Goal: Navigation & Orientation: Understand site structure

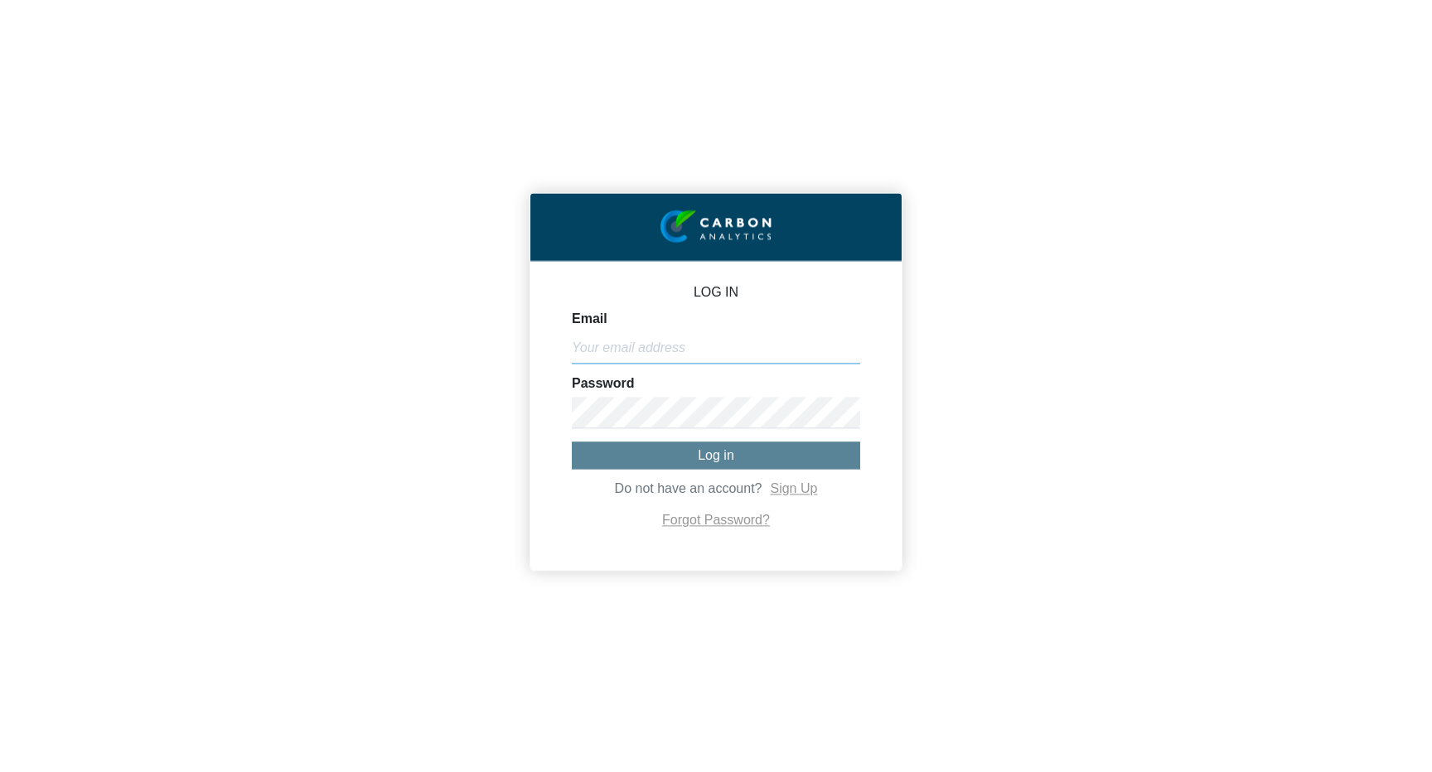
click at [622, 346] on input "Email" at bounding box center [716, 347] width 288 height 31
type input "[PERSON_NAME][EMAIL_ADDRESS][DOMAIN_NAME]"
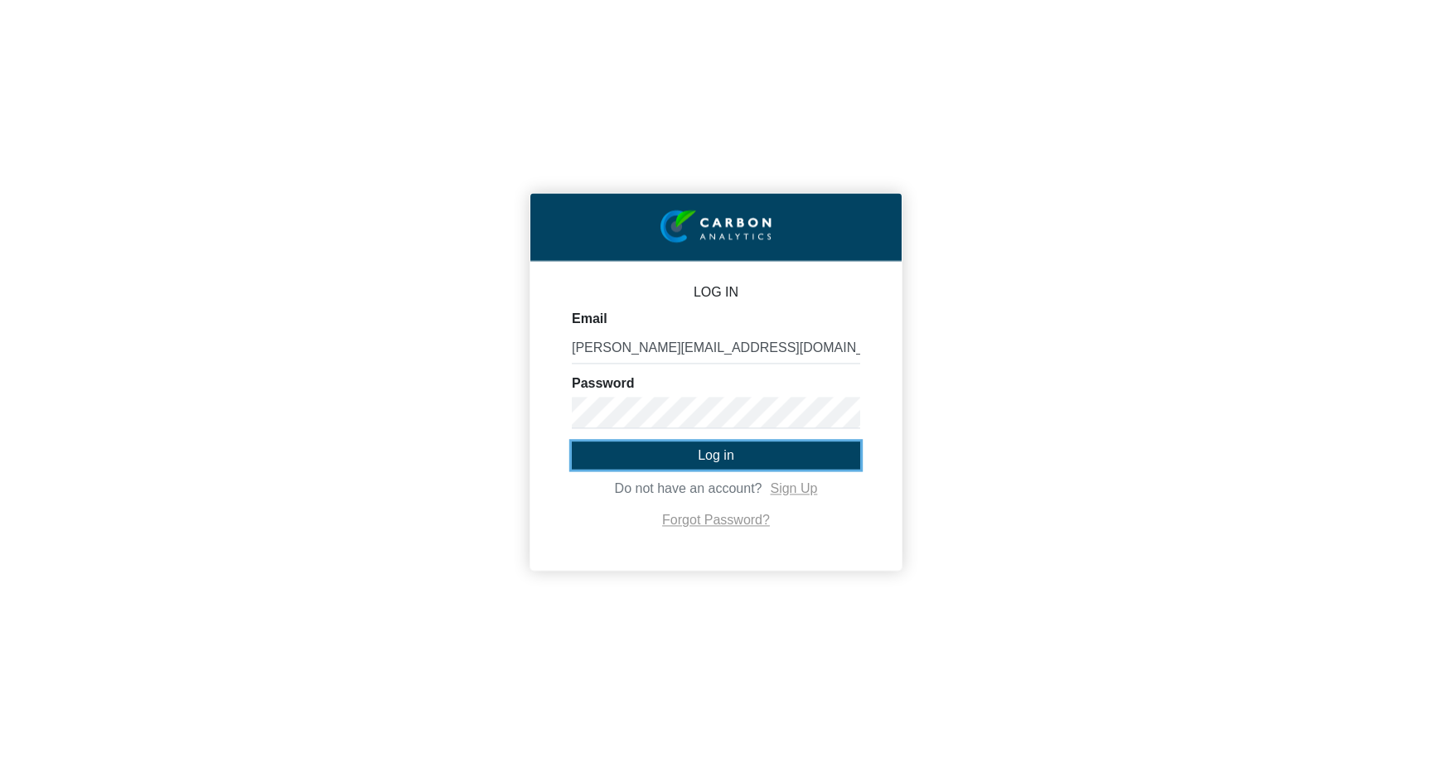
click at [676, 458] on button "Log in" at bounding box center [716, 455] width 288 height 27
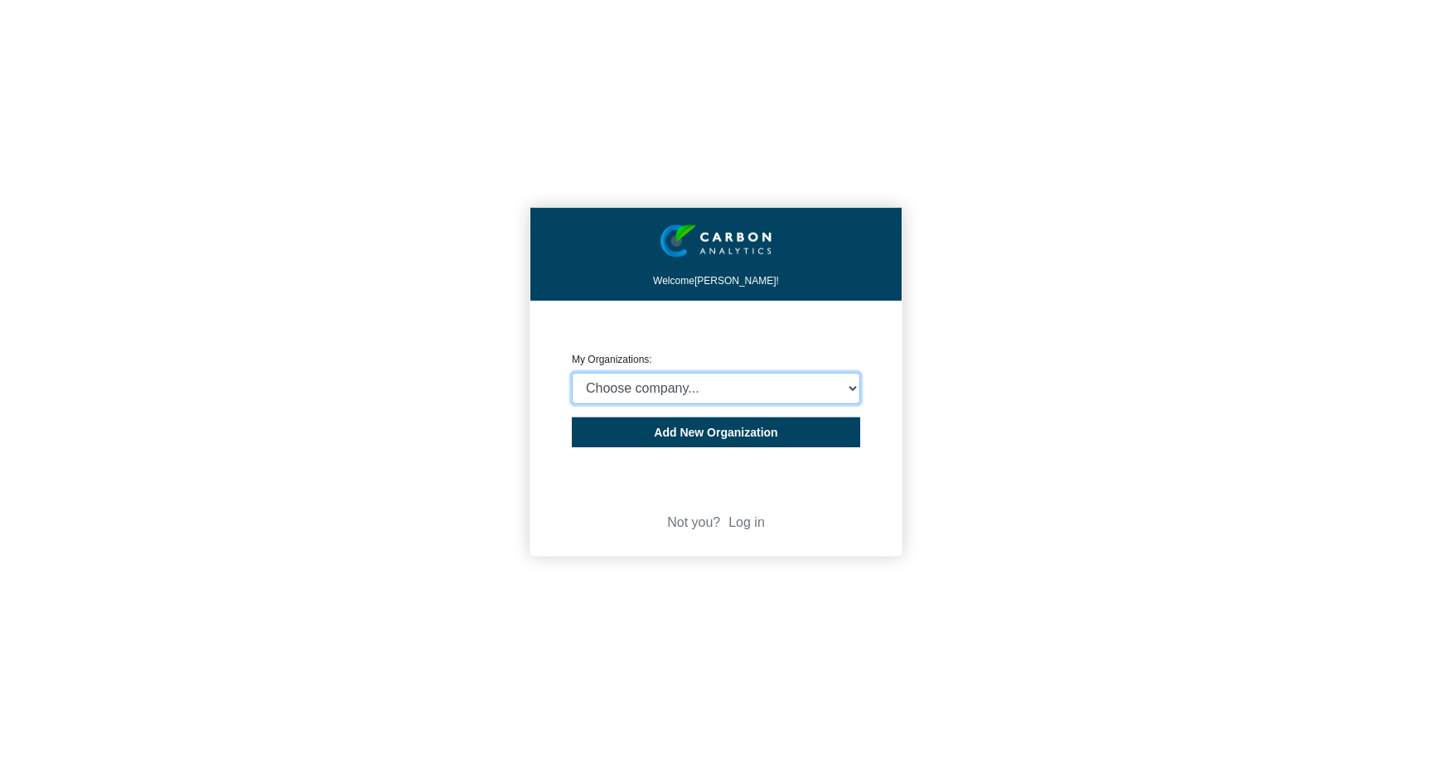
click at [708, 403] on select "Choose company... CARBON ANALYTICS LIMITED test6 Nekton Capital Limited Pacha S…" at bounding box center [716, 388] width 288 height 31
select select "4403414"
click at [572, 373] on select "Choose company... CARBON ANALYTICS LIMITED test6 Nekton Capital Limited Pacha S…" at bounding box center [716, 388] width 288 height 31
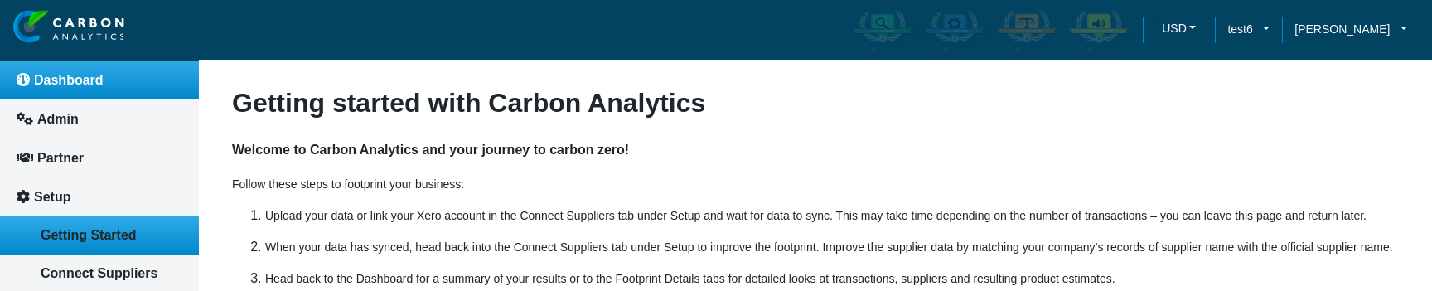
click at [80, 79] on span "Dashboard" at bounding box center [69, 80] width 70 height 14
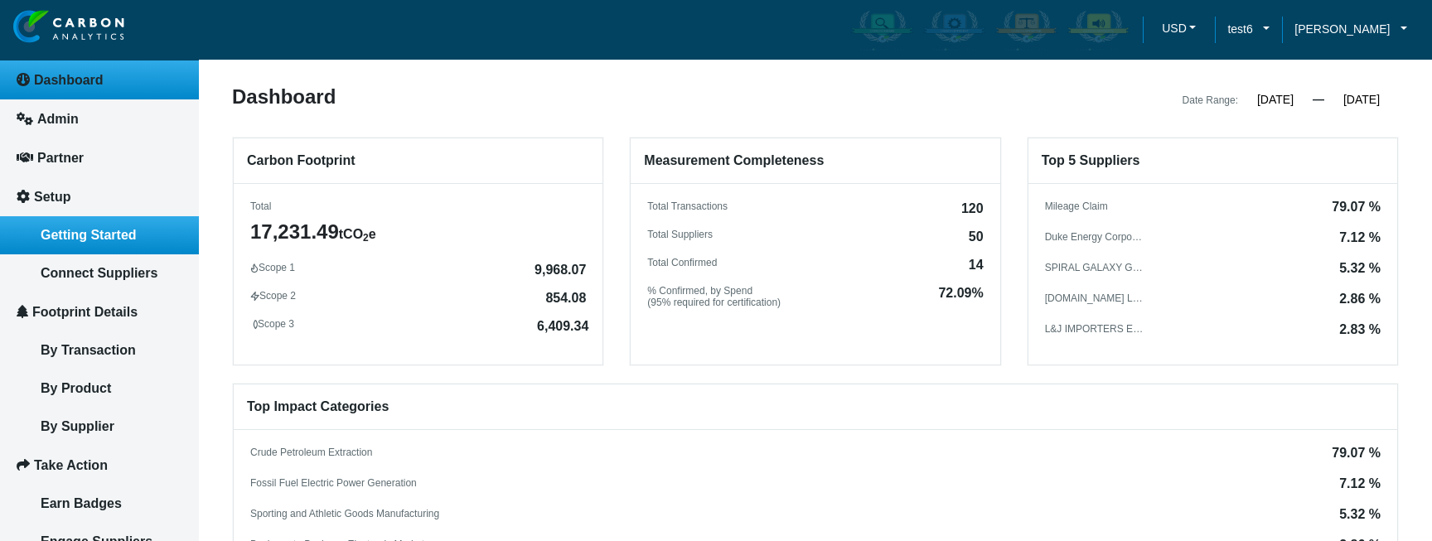
click at [60, 235] on span "Getting Started" at bounding box center [89, 235] width 96 height 14
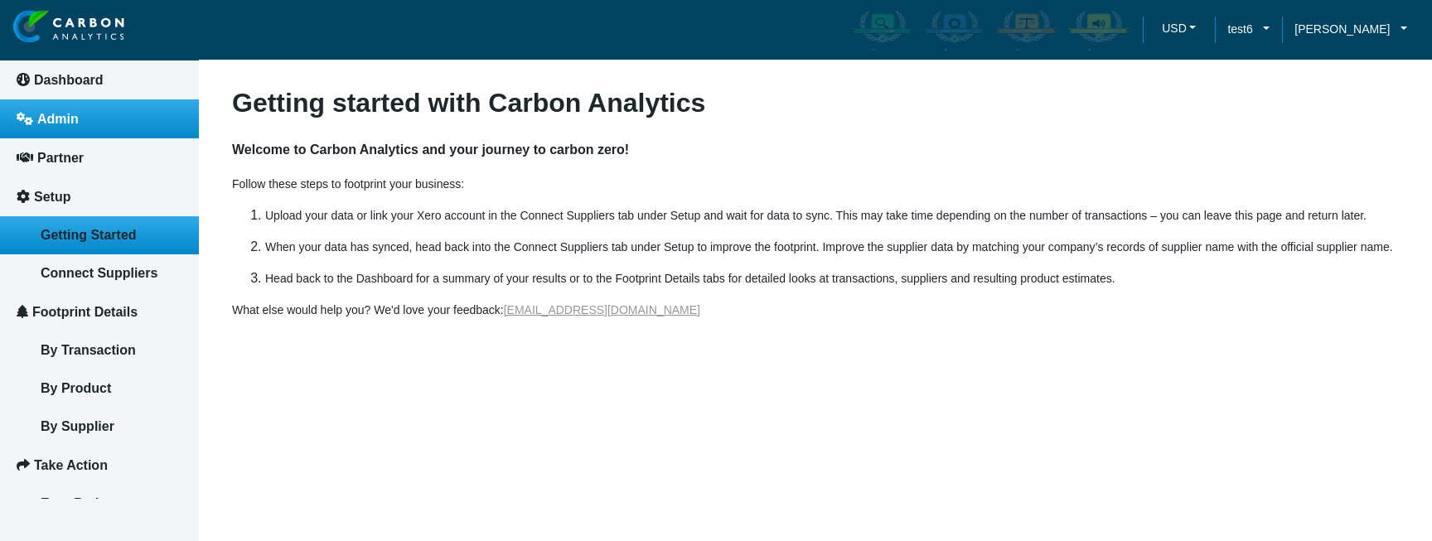
click at [63, 101] on link "Admin" at bounding box center [99, 118] width 199 height 39
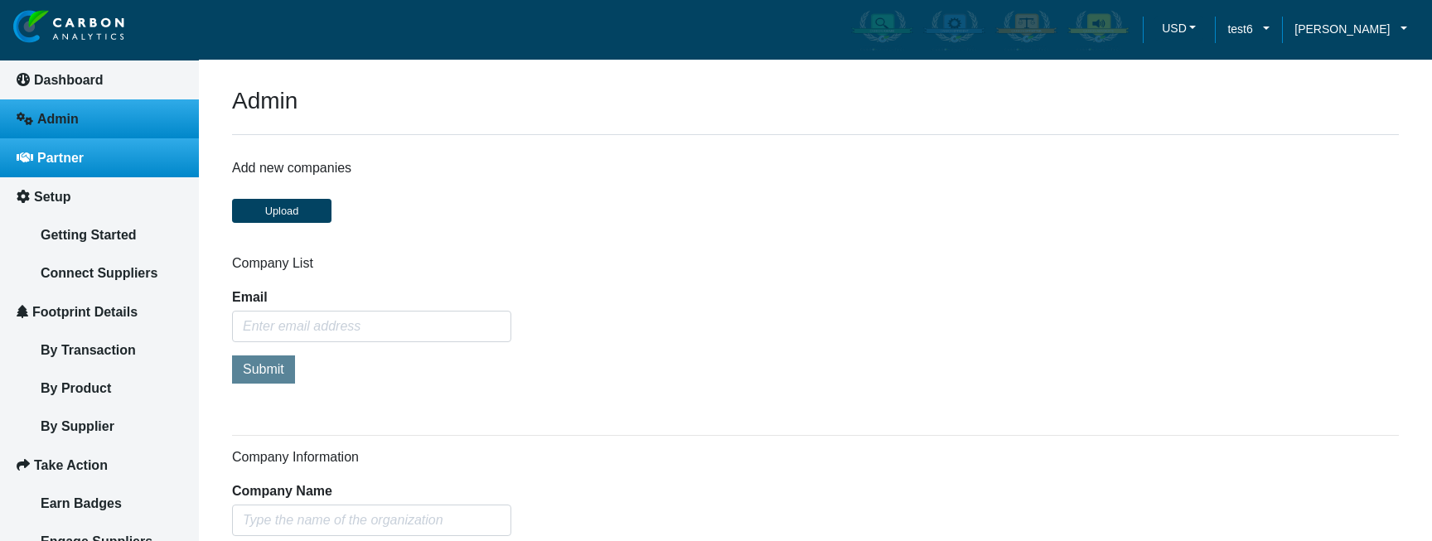
click at [76, 160] on span "Partner" at bounding box center [60, 158] width 46 height 14
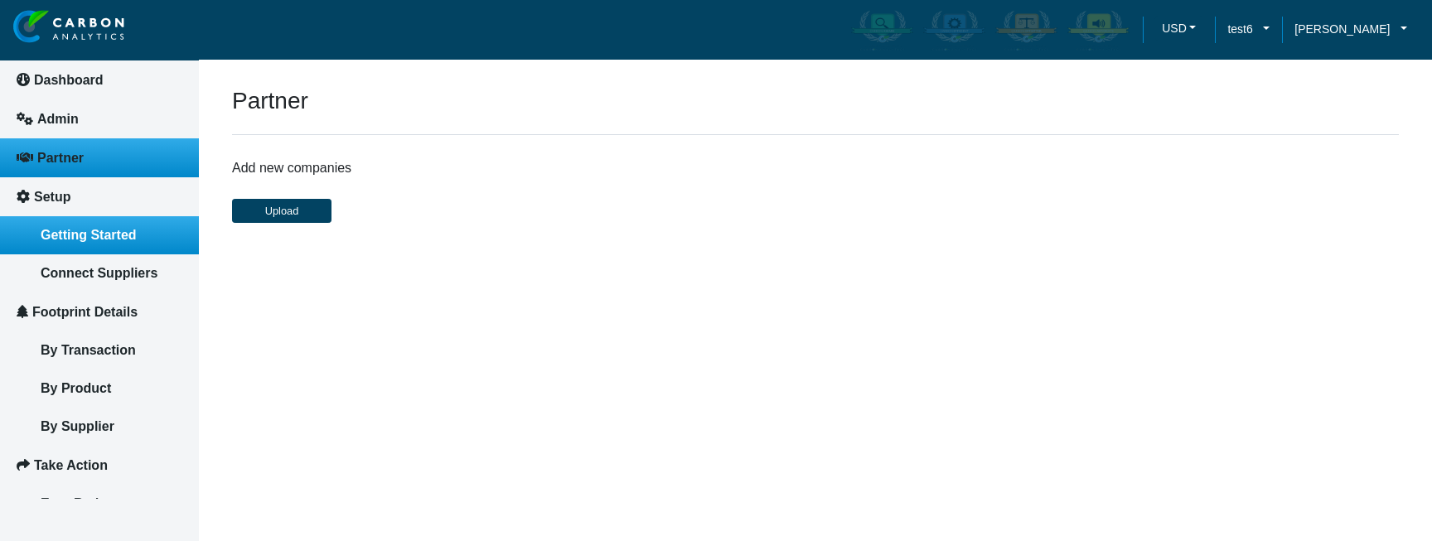
click at [94, 230] on span "Getting Started" at bounding box center [89, 235] width 96 height 14
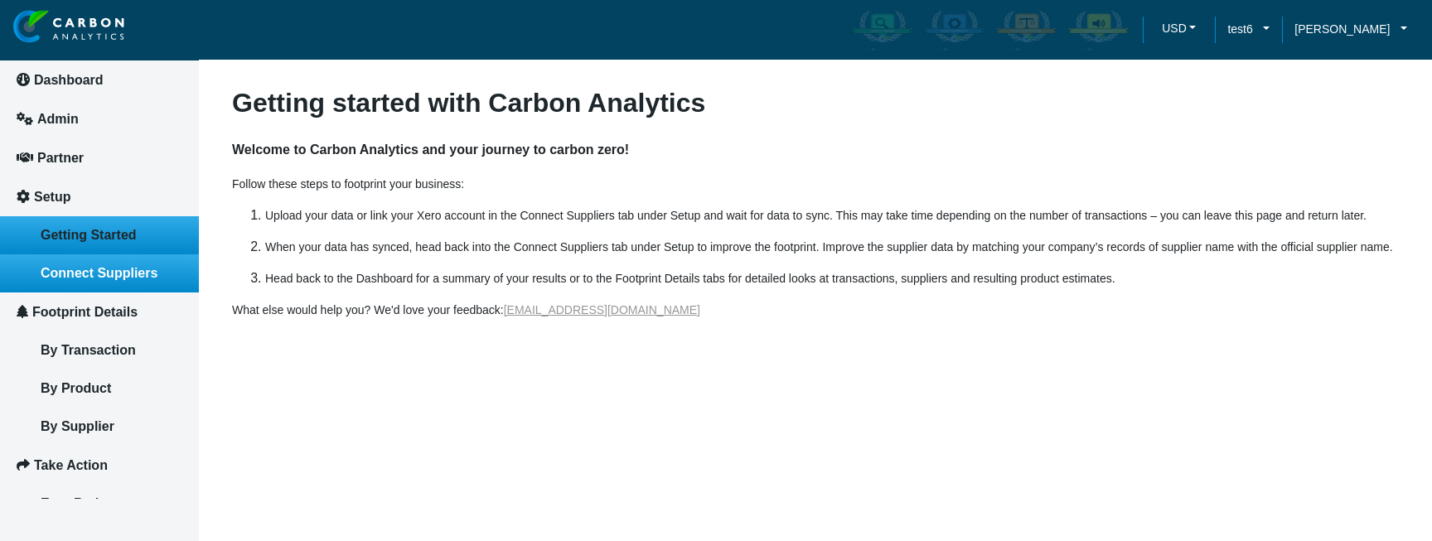
click at [107, 270] on span "Connect Suppliers" at bounding box center [99, 273] width 117 height 14
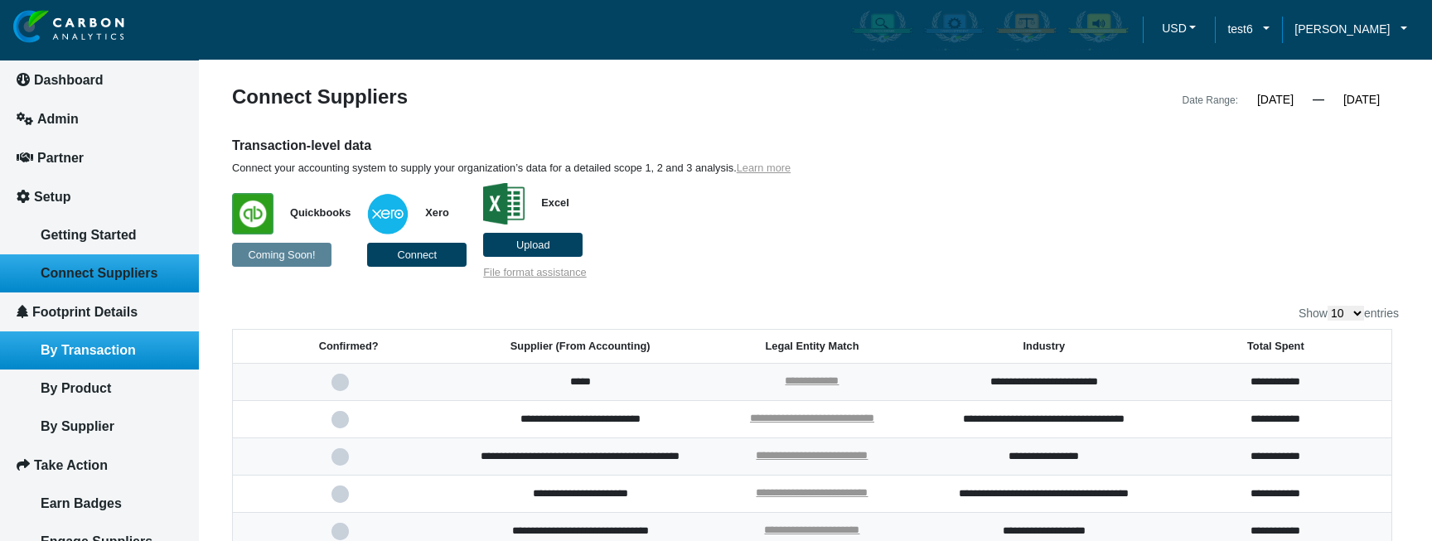
click at [89, 338] on link "By Transaction" at bounding box center [99, 350] width 199 height 38
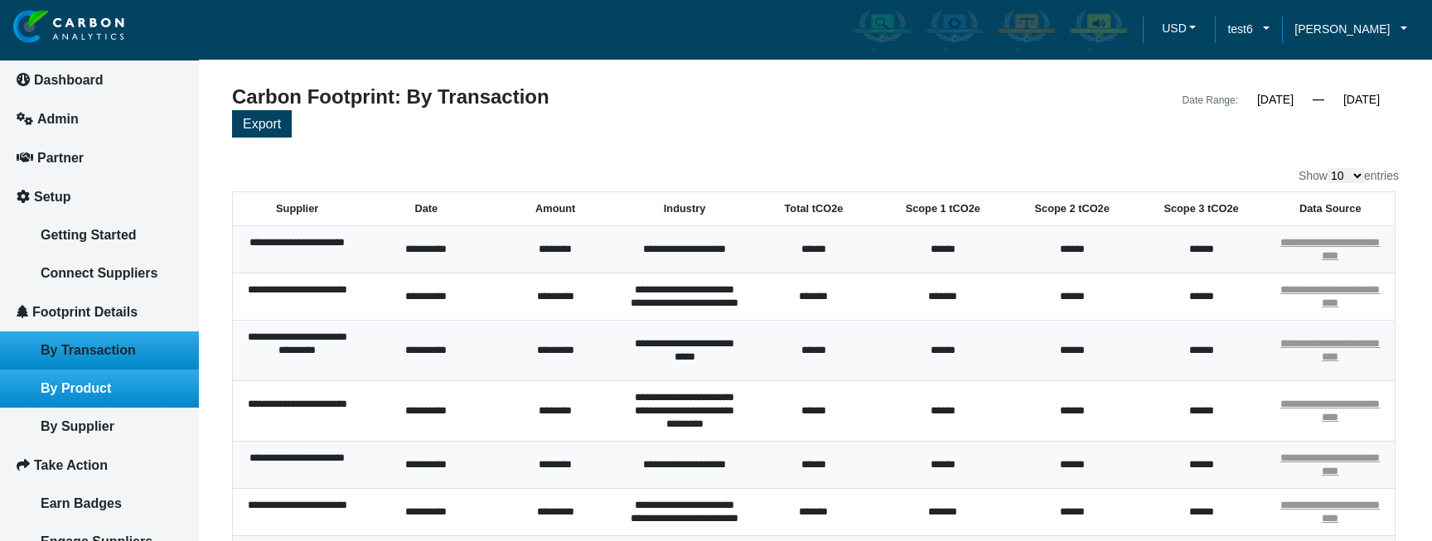
click at [96, 392] on span "By Product" at bounding box center [76, 388] width 70 height 14
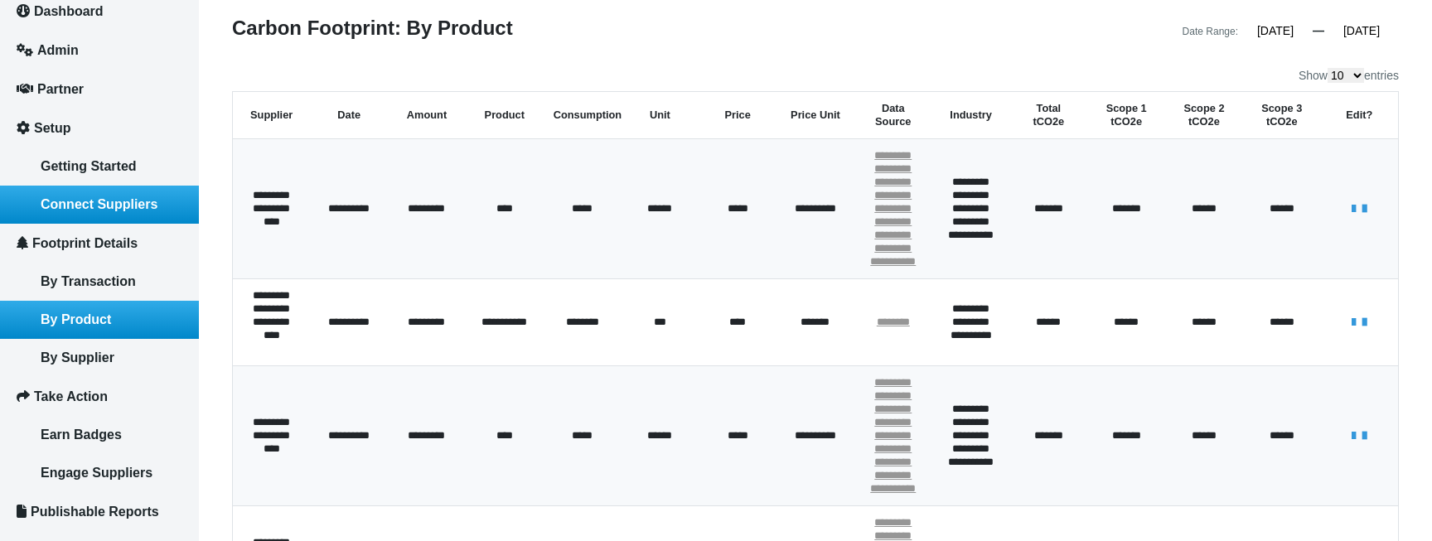
scroll to position [84, 0]
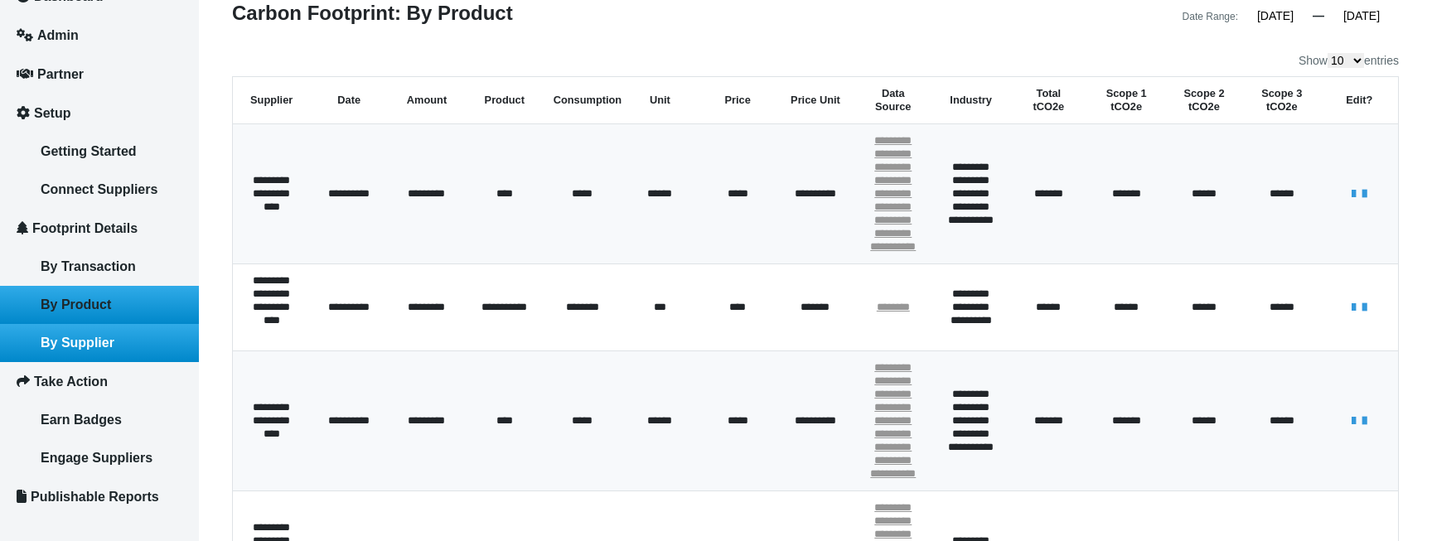
click at [68, 324] on link "By Supplier" at bounding box center [99, 343] width 199 height 38
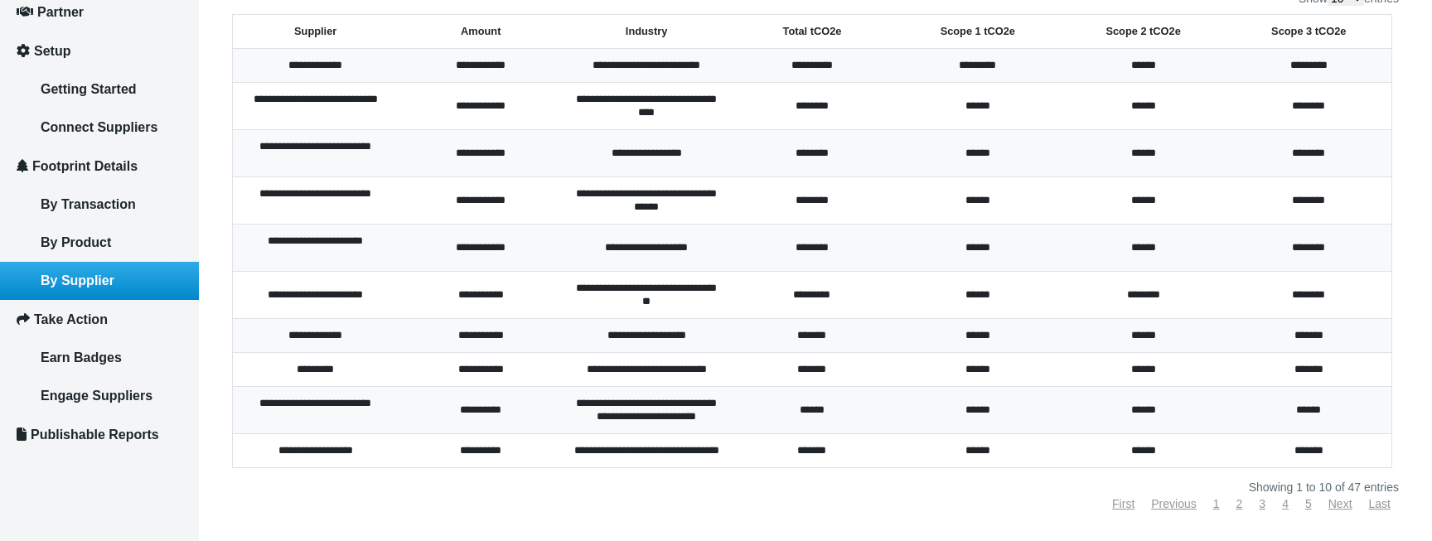
scroll to position [197, 0]
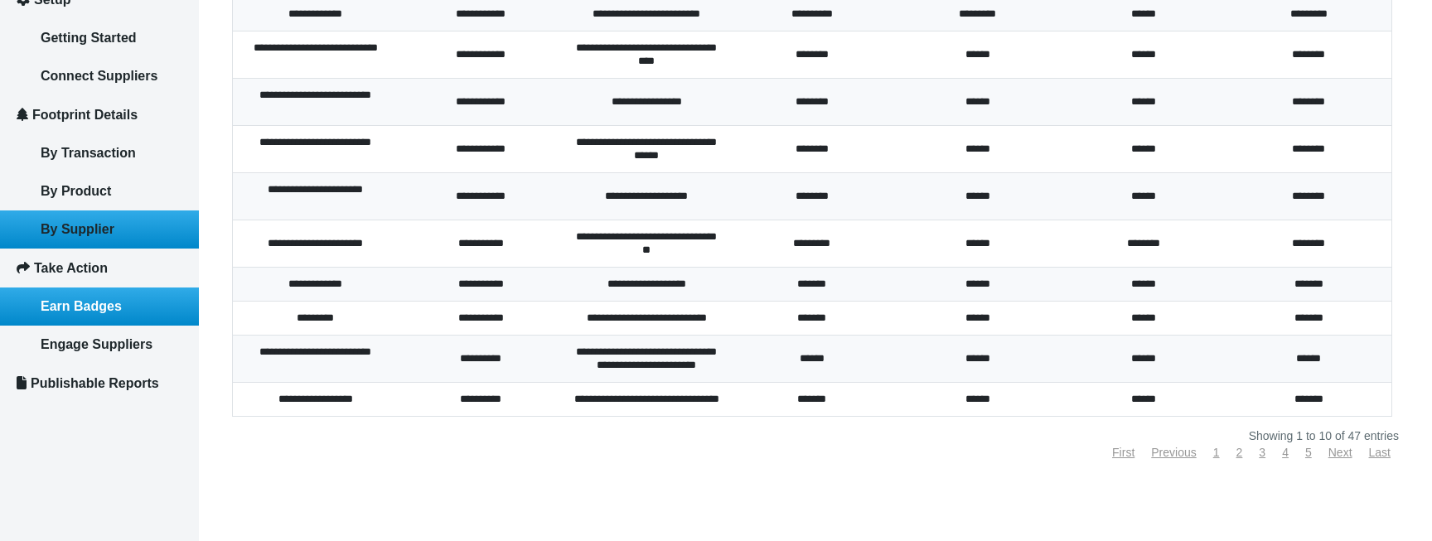
click at [104, 299] on span "Earn Badges" at bounding box center [81, 306] width 81 height 14
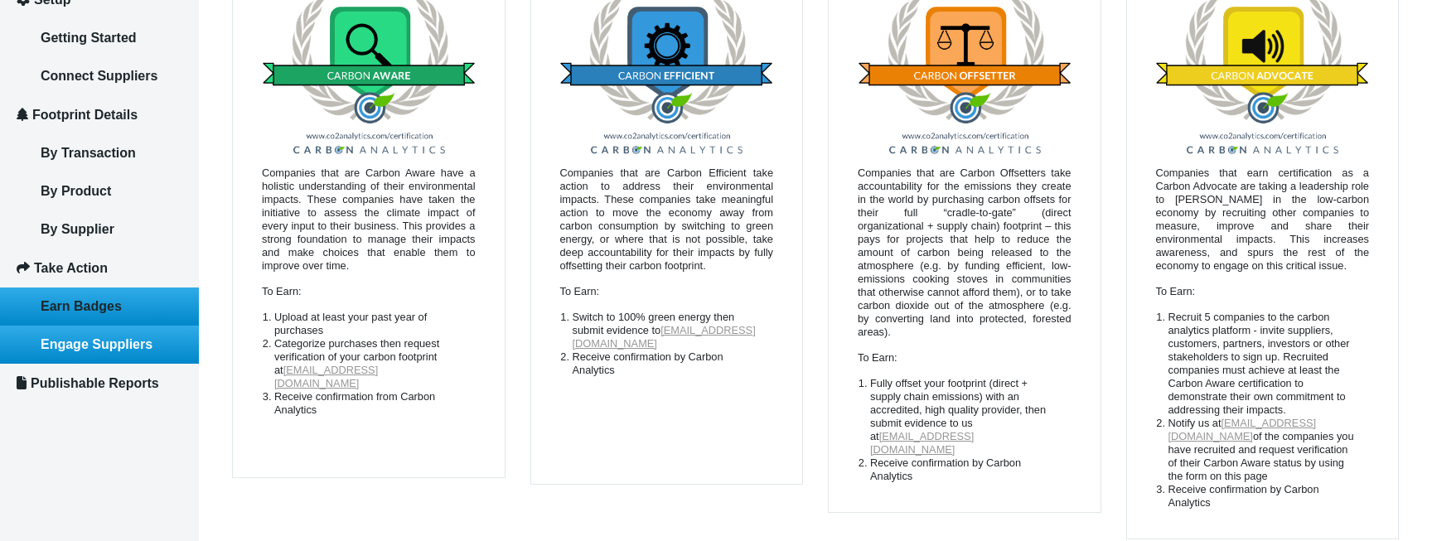
click at [105, 348] on span "Engage Suppliers" at bounding box center [97, 344] width 112 height 14
